Goal: Information Seeking & Learning: Learn about a topic

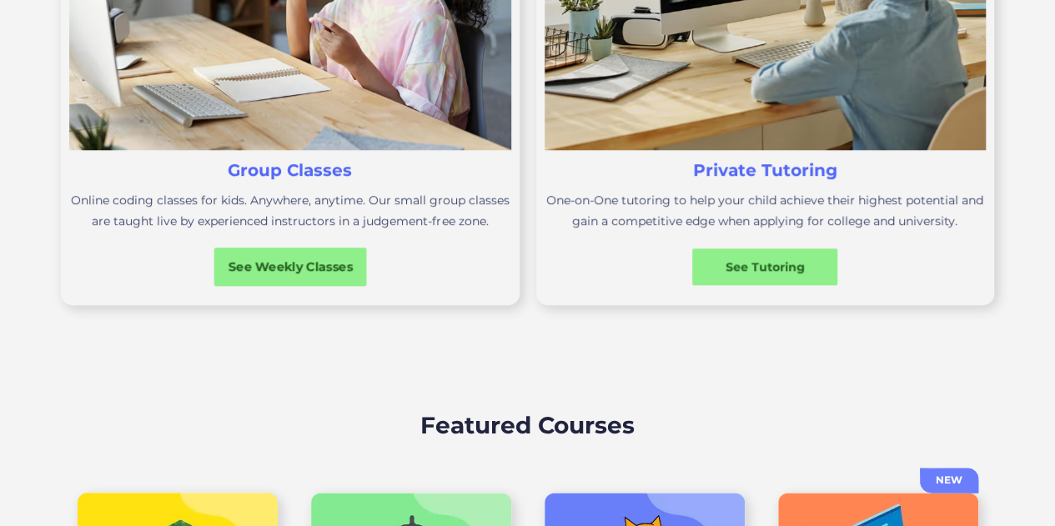
click at [295, 271] on div "See Weekly Classes" at bounding box center [290, 268] width 153 height 18
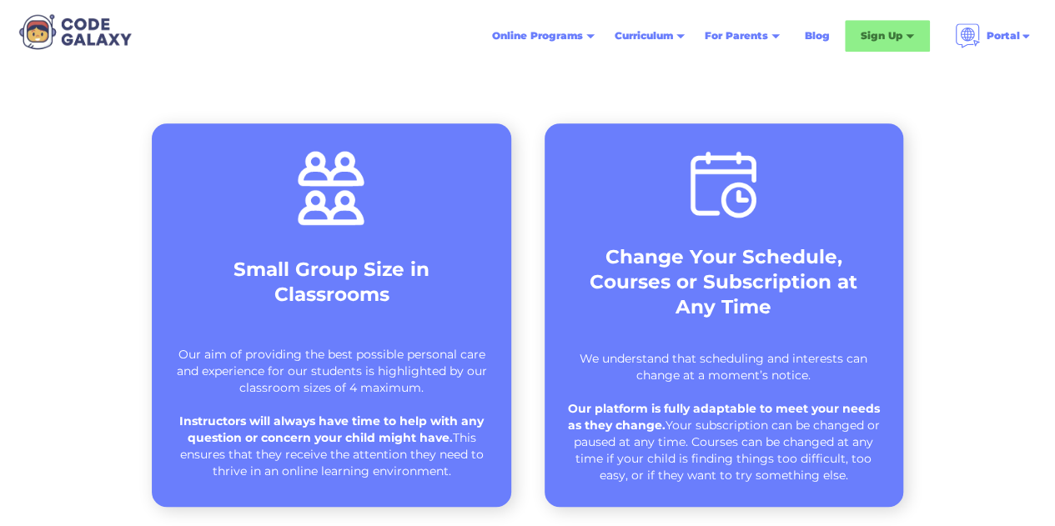
scroll to position [584, 0]
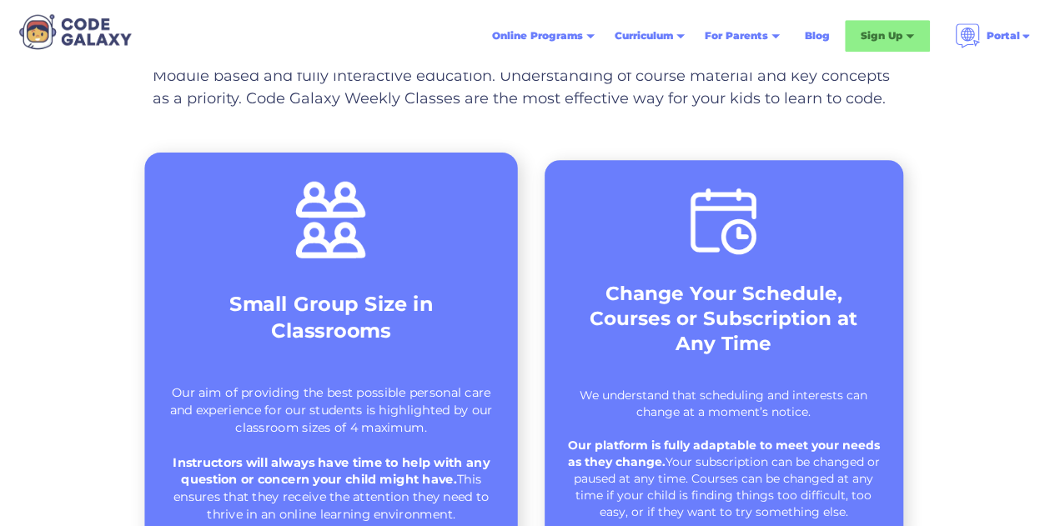
click at [319, 298] on strong "Small Group Size in Classrooms" at bounding box center [331, 317] width 204 height 50
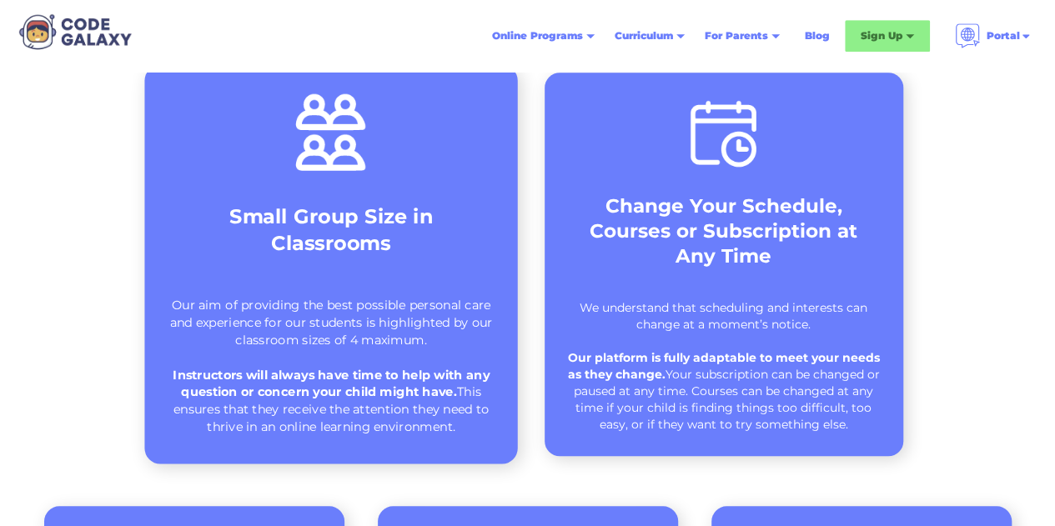
scroll to position [751, 0]
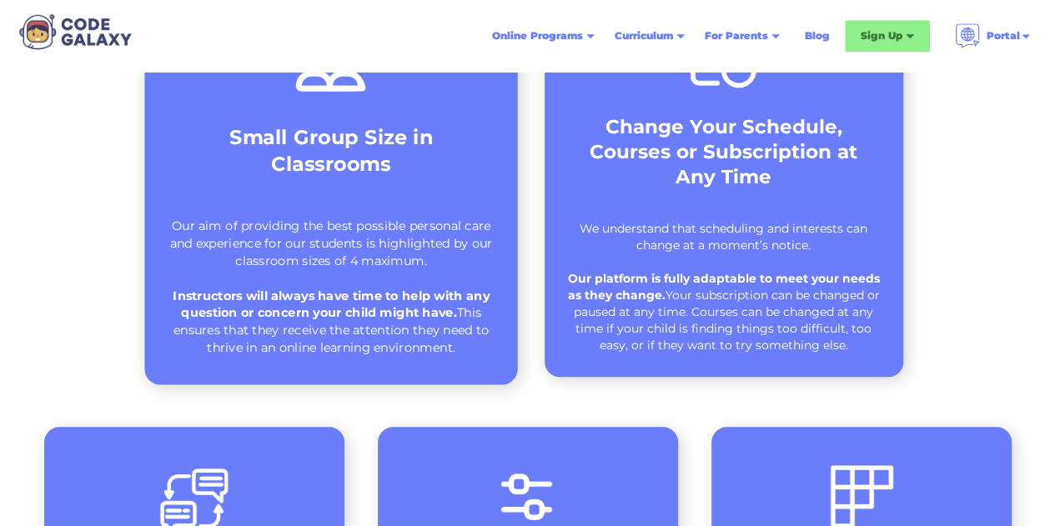
click at [320, 314] on strong "Instructors will always have time to help with any question or concern your chi…" at bounding box center [332, 303] width 317 height 33
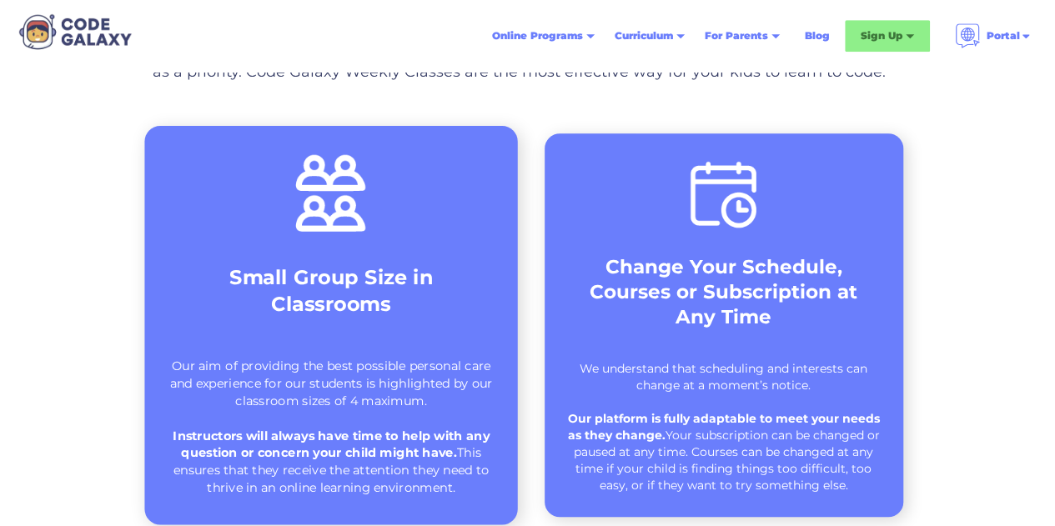
scroll to position [584, 0]
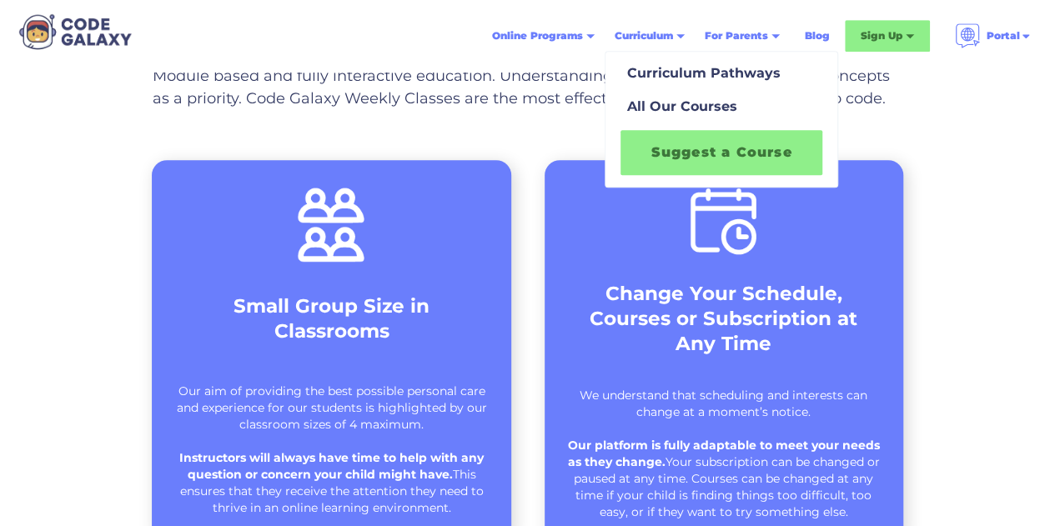
click at [677, 157] on link "Suggest a Course" at bounding box center [722, 152] width 202 height 45
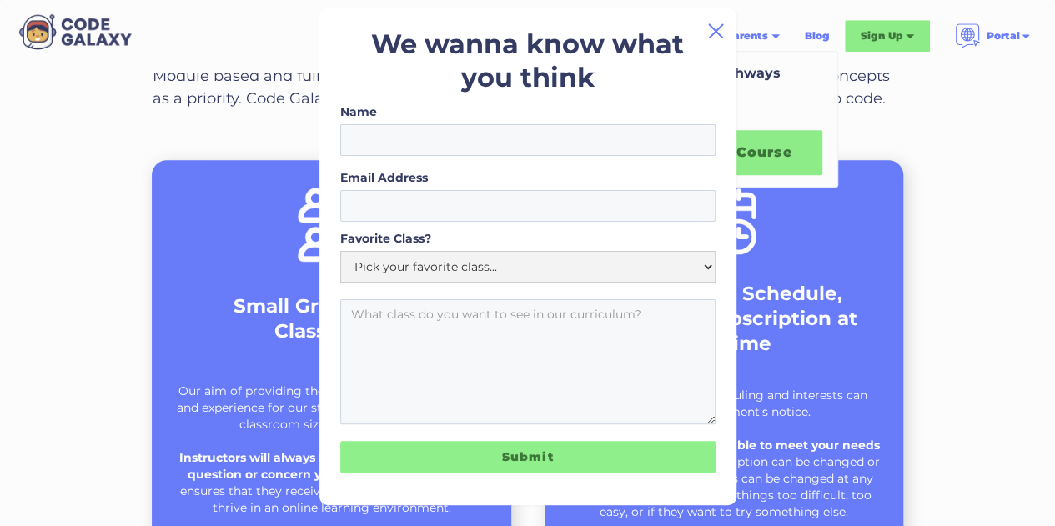
click at [718, 31] on img at bounding box center [716, 31] width 20 height 20
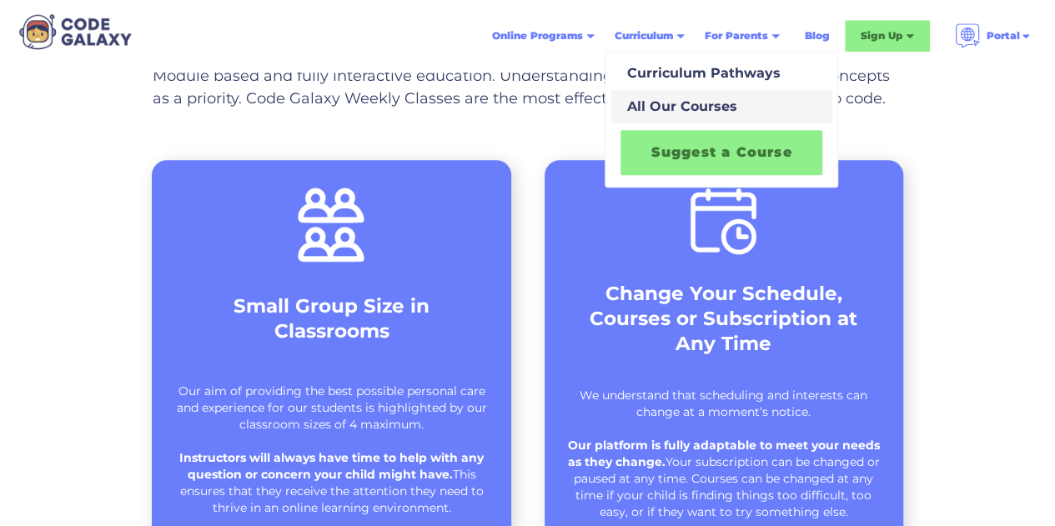
click at [662, 107] on div "All Our Courses" at bounding box center [679, 107] width 117 height 20
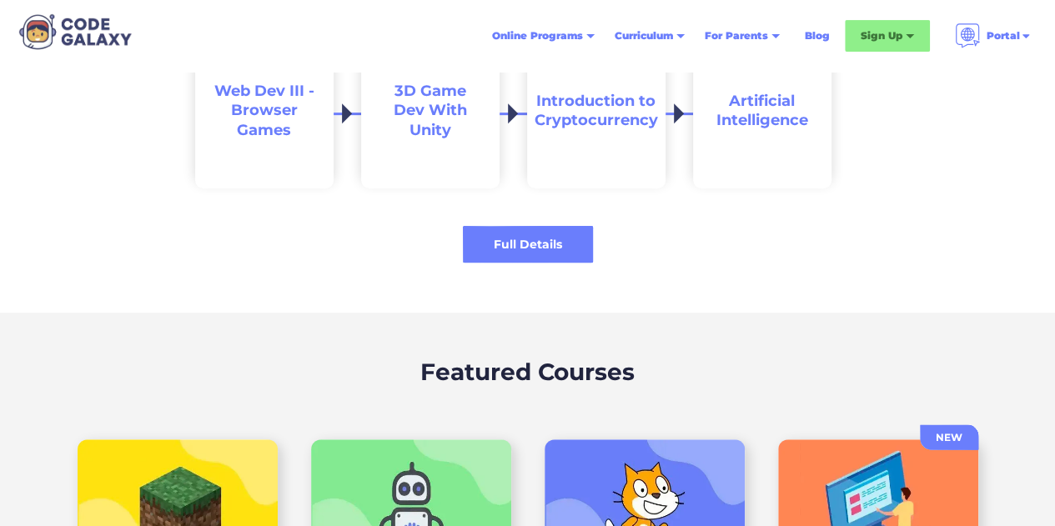
scroll to position [3504, 0]
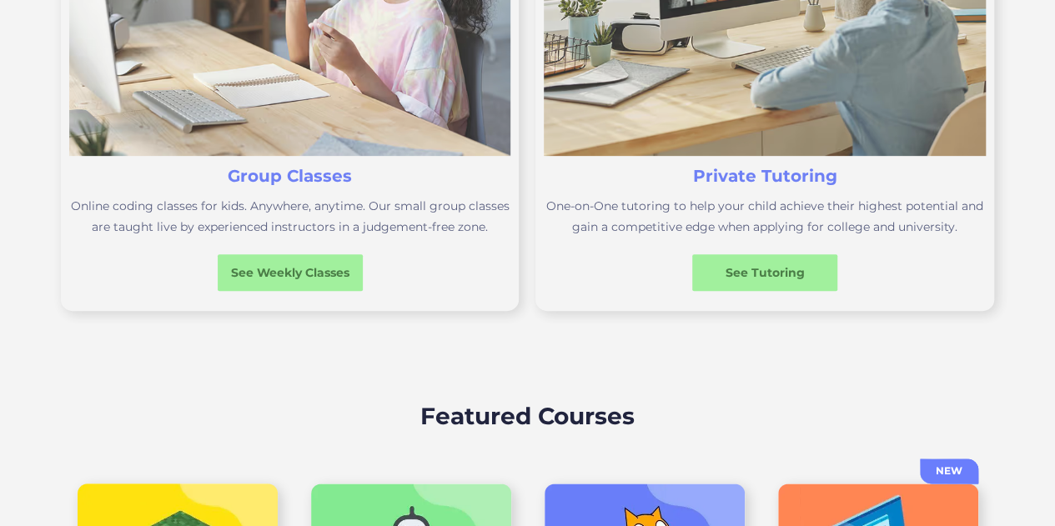
scroll to position [751, 0]
